Goal: Check status: Check status

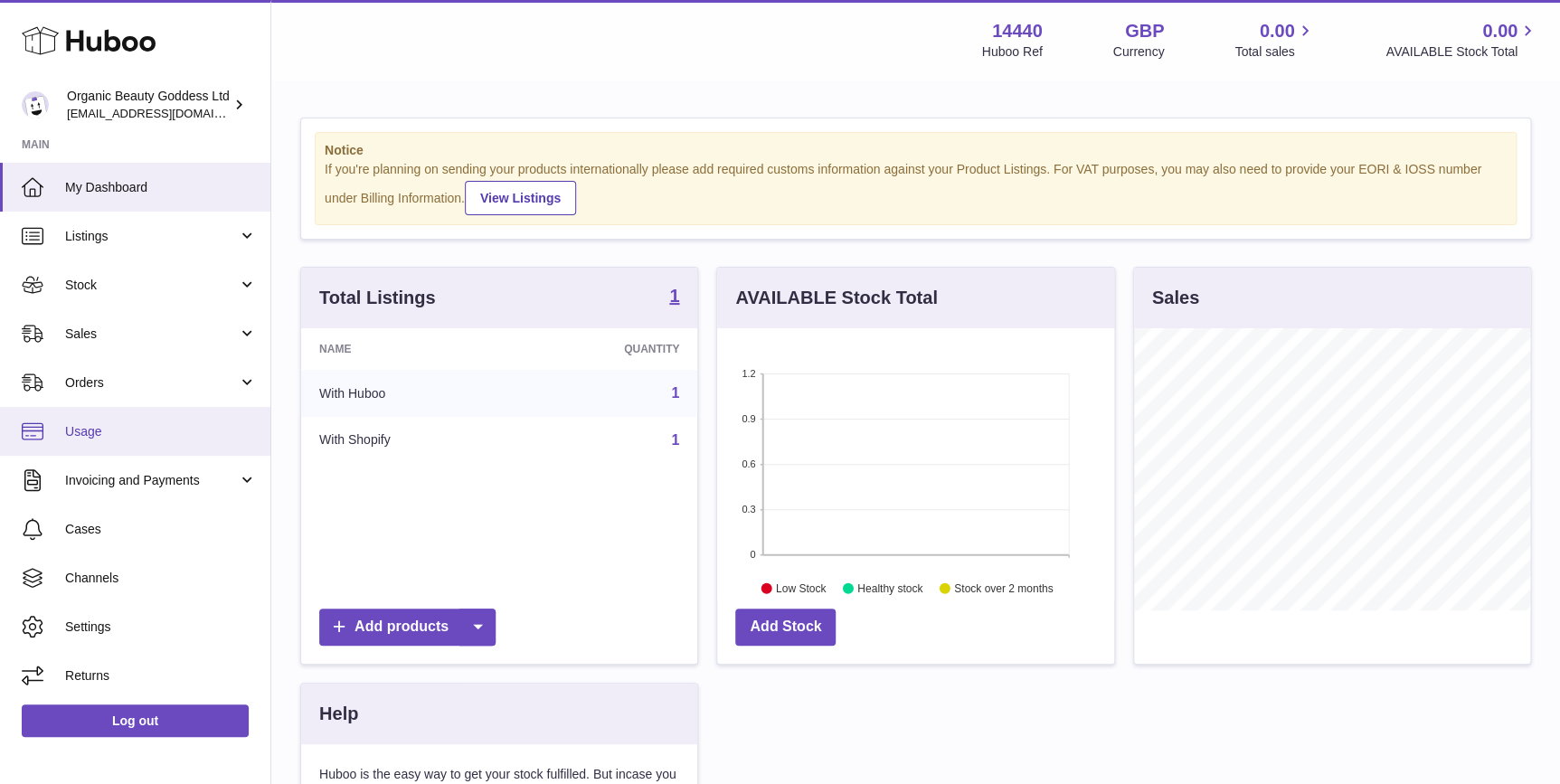
scroll to position [281, 397]
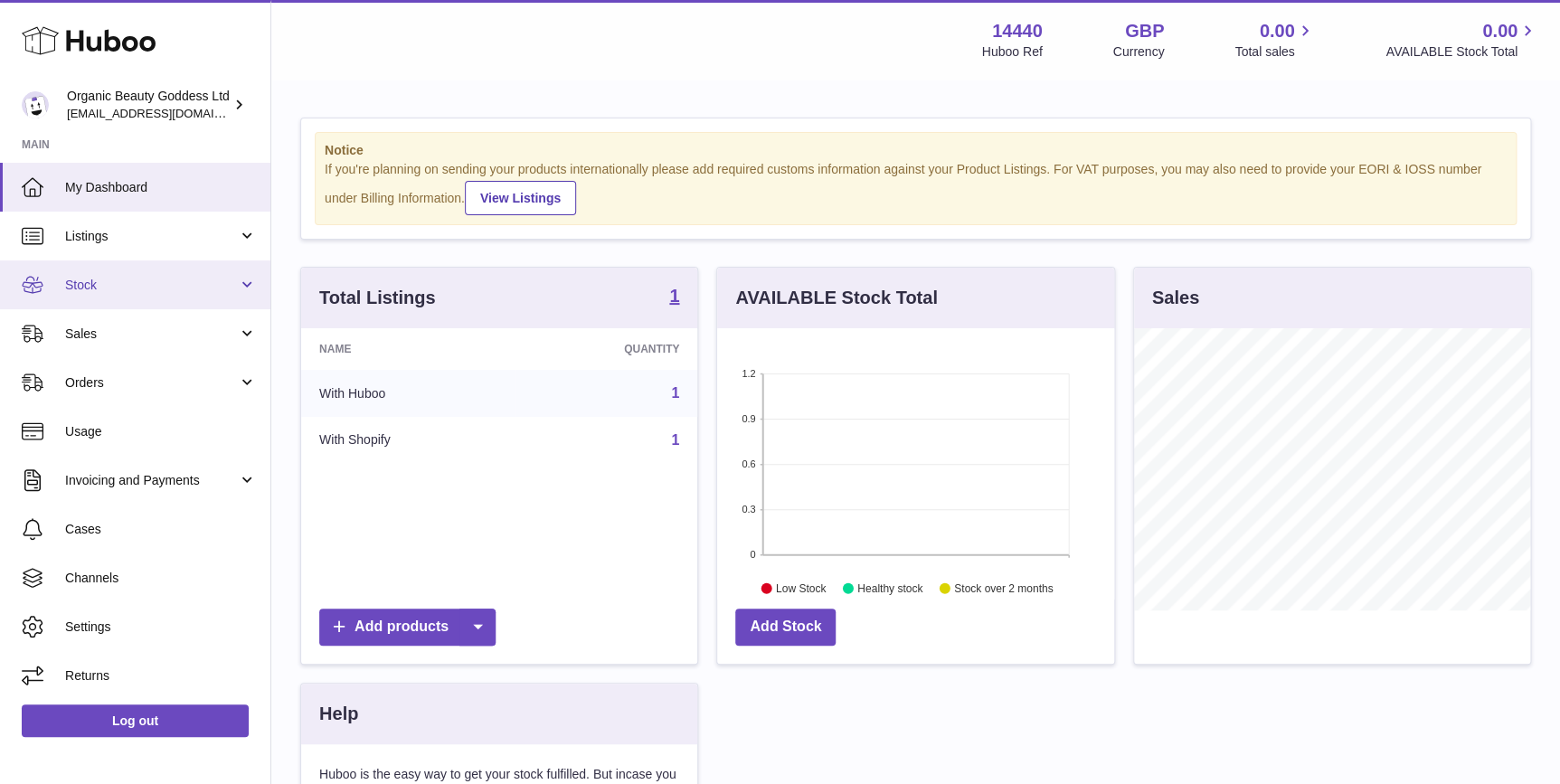
click at [163, 295] on link "Stock" at bounding box center [135, 285] width 271 height 48
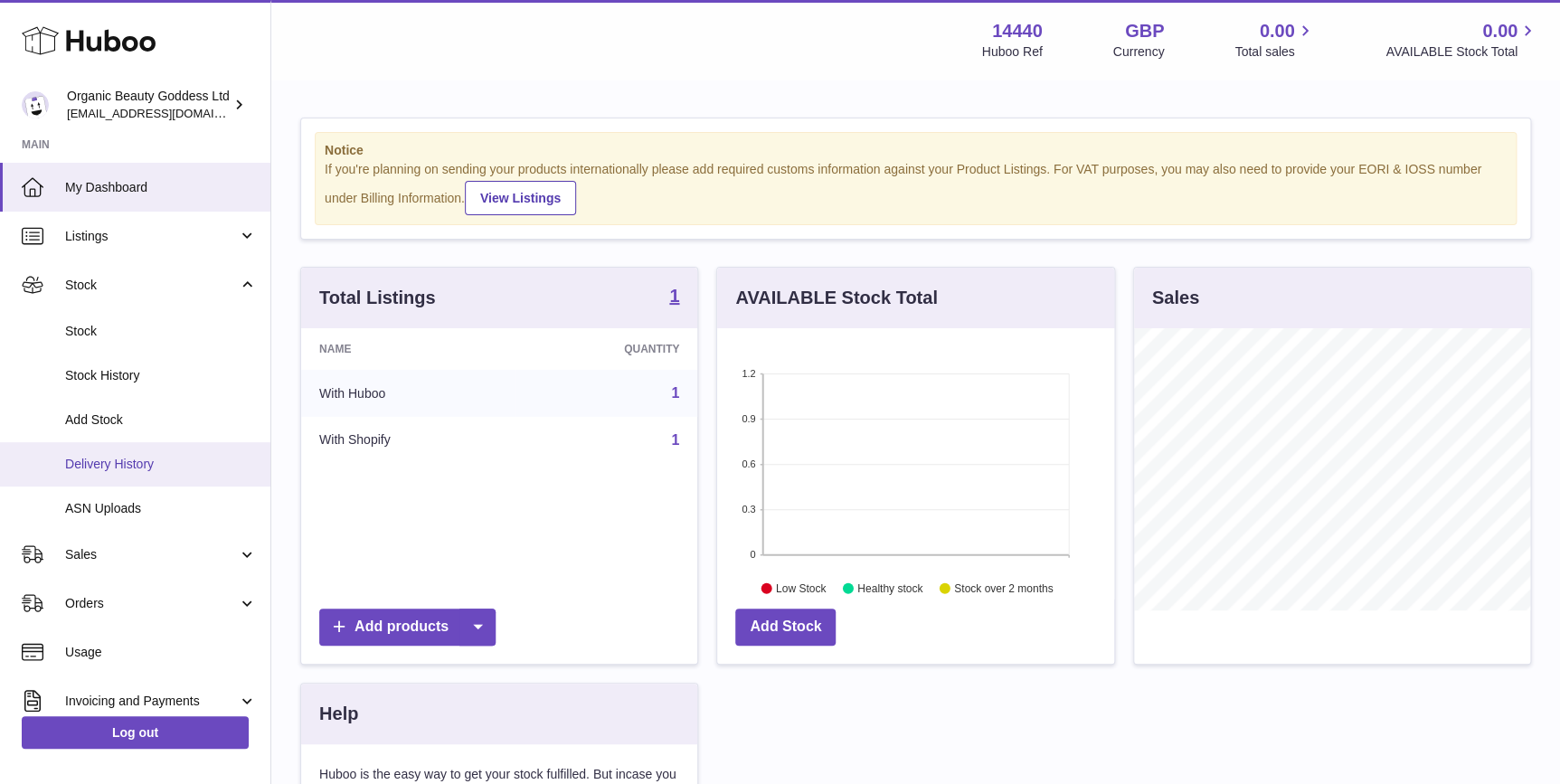
click at [154, 460] on span "Delivery History" at bounding box center [161, 464] width 192 height 17
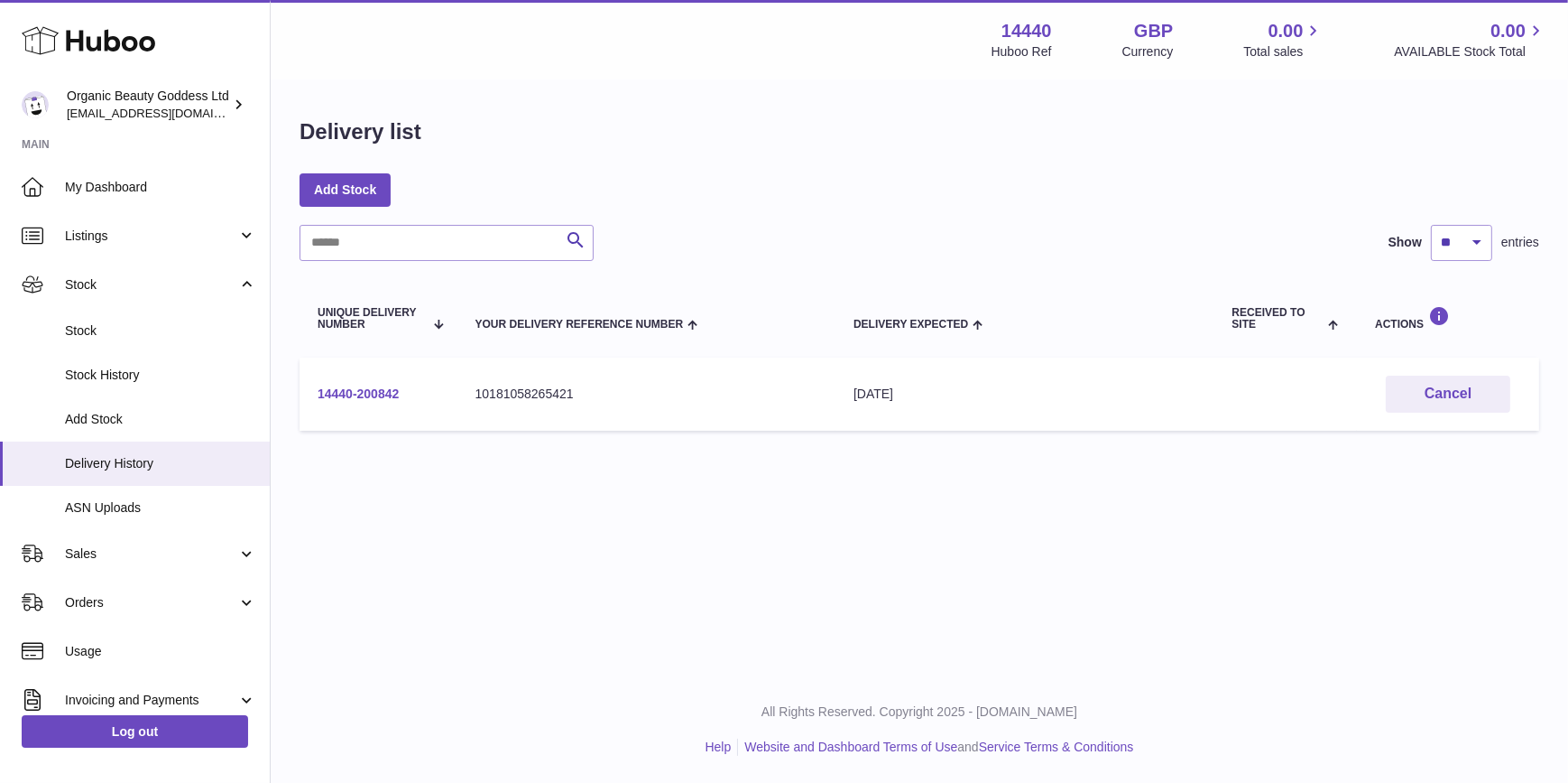
click at [382, 392] on link "14440-200842" at bounding box center [358, 393] width 81 height 15
